Goal: Information Seeking & Learning: Understand process/instructions

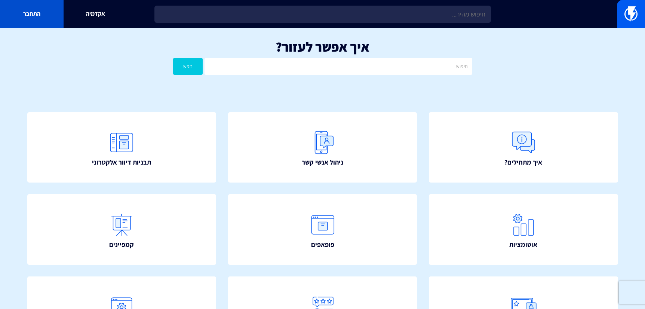
click at [24, 12] on link "התחבר" at bounding box center [32, 14] width 64 height 28
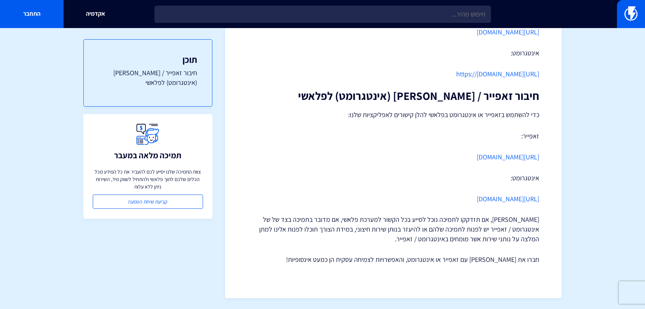
scroll to position [229, 0]
click at [477, 196] on link "https://www.make.com/en/hq/app-invitation/5e2a2636d7f15b81f32d45ff702c2334" at bounding box center [508, 198] width 62 height 9
